Goal: Download file/media

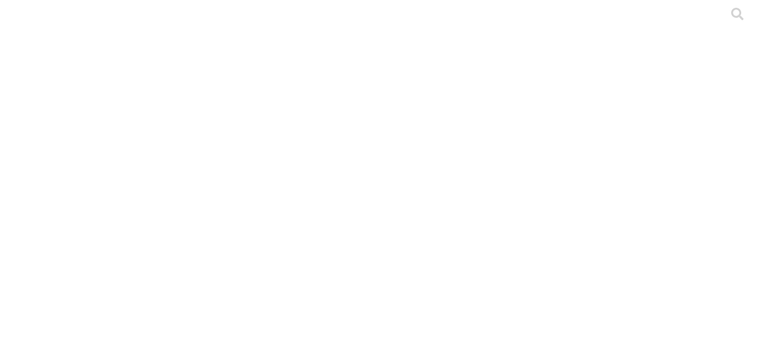
type input "agr"
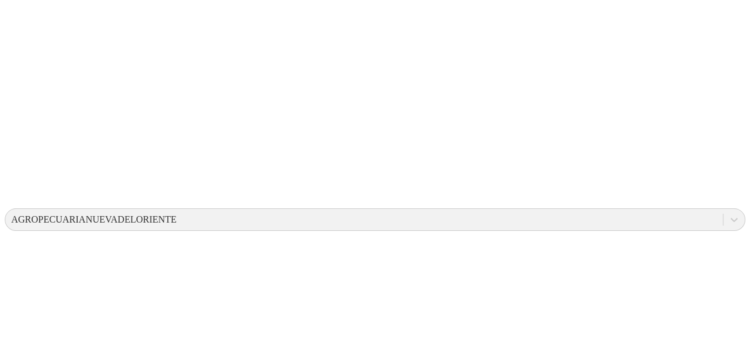
scroll to position [274, 0]
